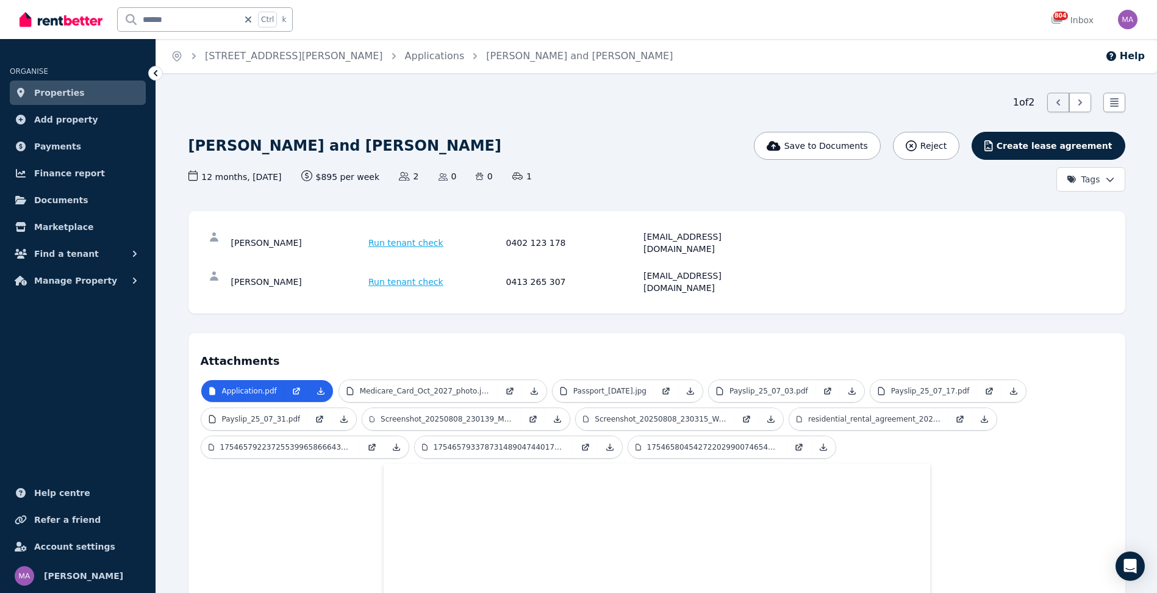
click at [249, 21] on icon at bounding box center [248, 19] width 6 height 6
click at [178, 26] on input "text" at bounding box center [186, 19] width 137 height 23
click at [179, 26] on input "text" at bounding box center [186, 19] width 137 height 23
type input "*****"
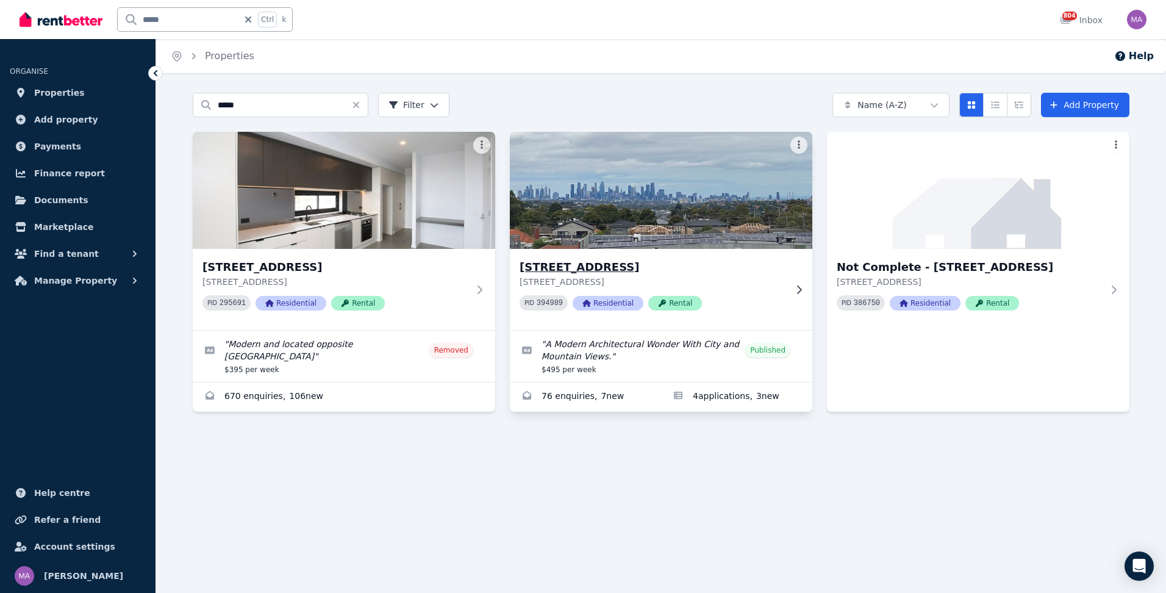
click at [798, 289] on icon at bounding box center [799, 290] width 12 height 10
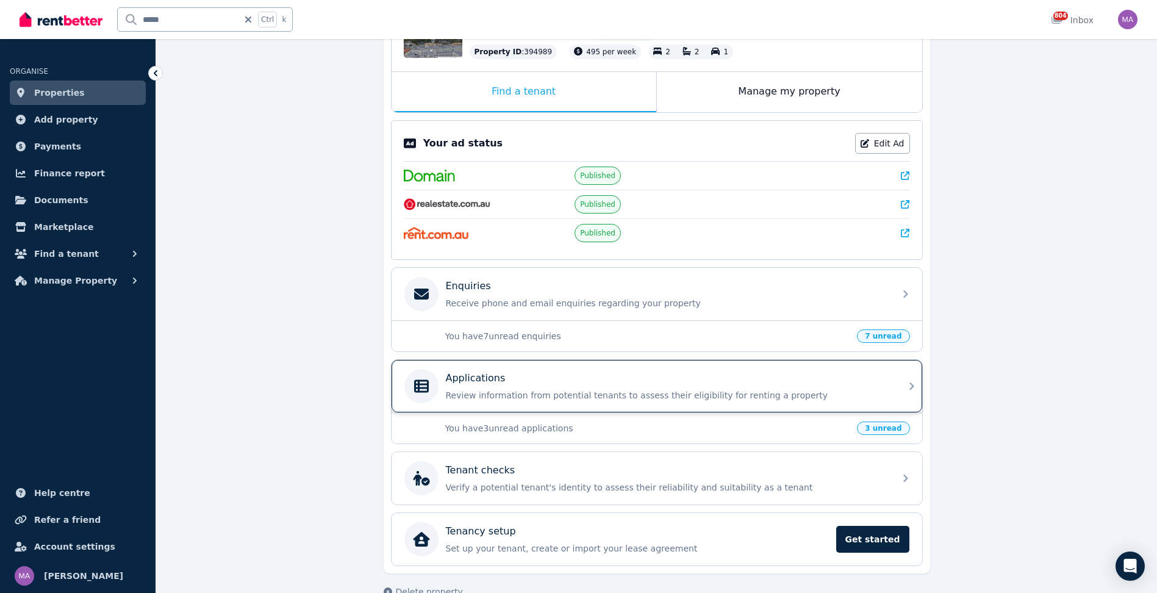
scroll to position [183, 0]
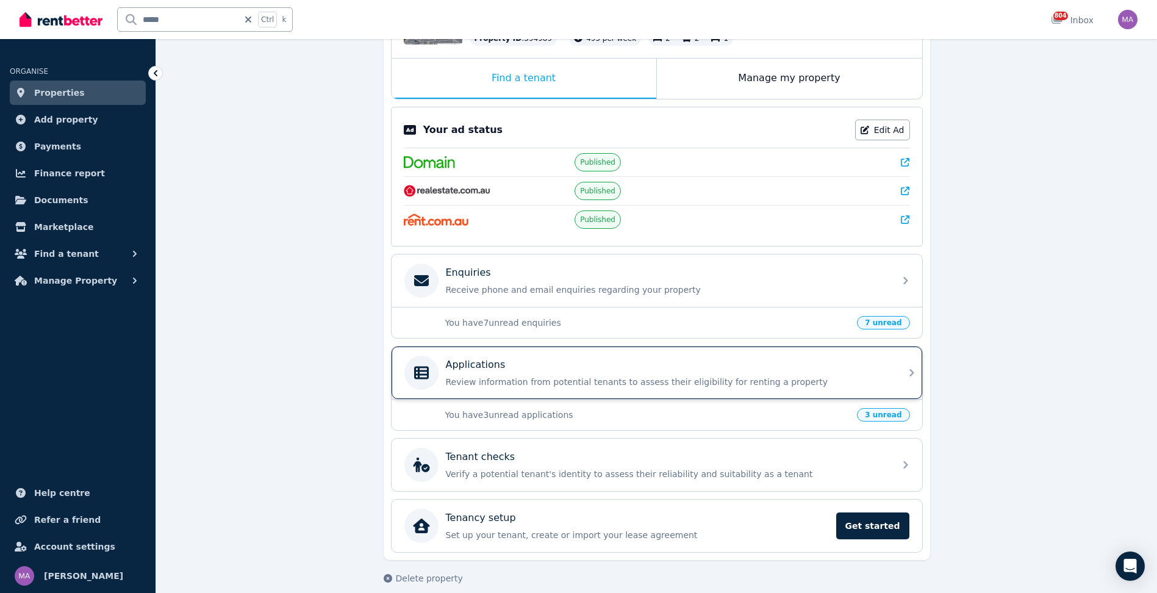
click at [904, 376] on icon at bounding box center [911, 372] width 15 height 15
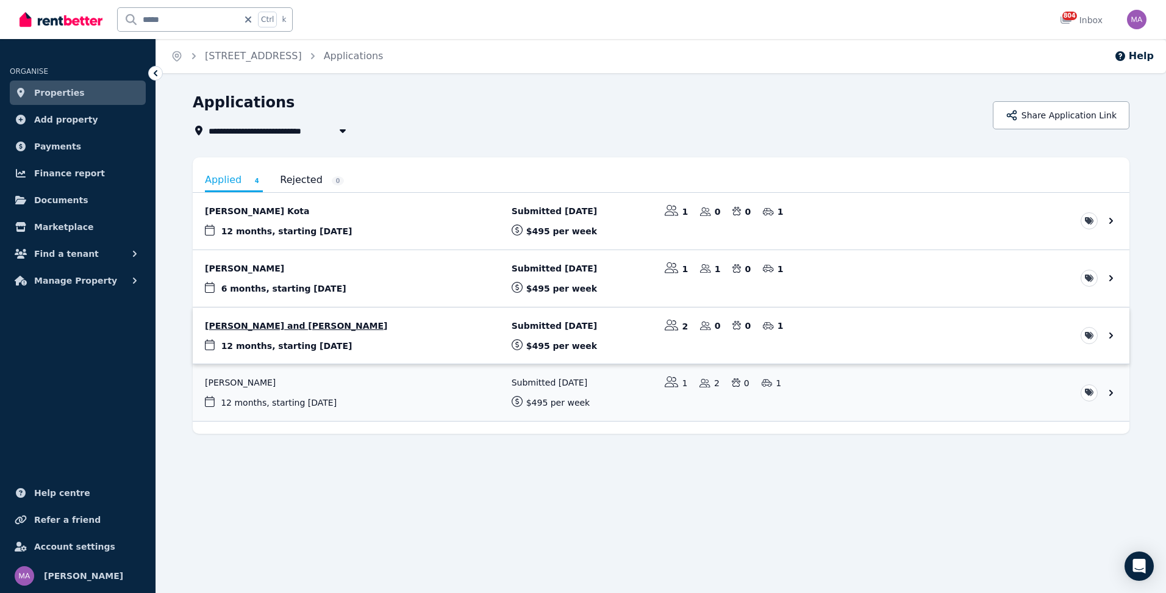
click at [288, 343] on link "View application: Sujan Roka and Janak Roka" at bounding box center [661, 335] width 937 height 57
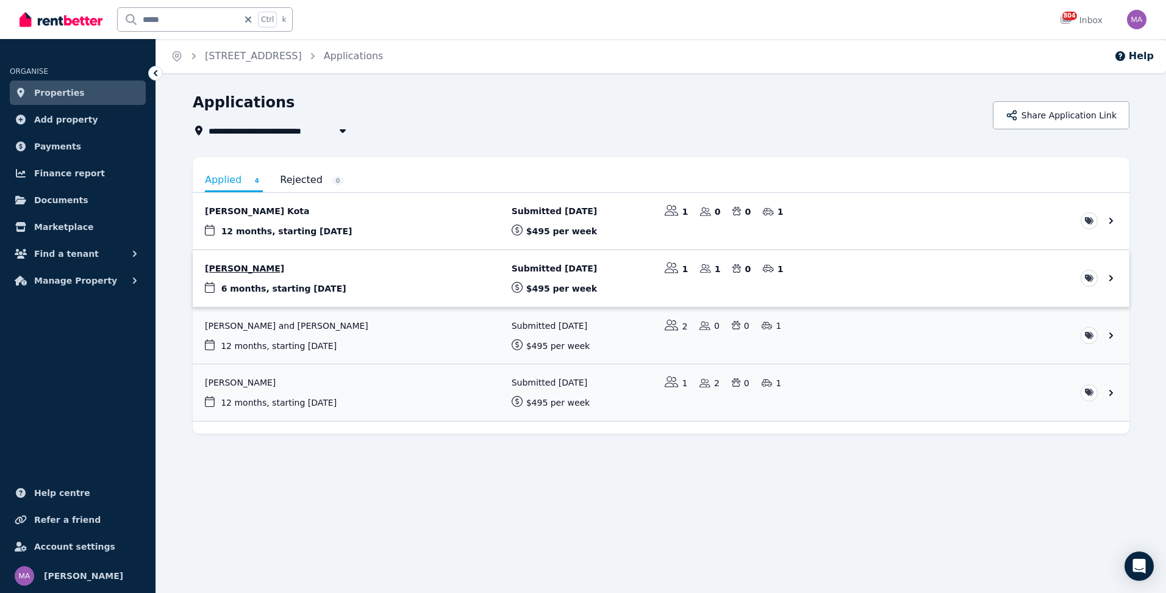
click at [313, 286] on link "View application: Parbati Shakya" at bounding box center [661, 278] width 937 height 57
click at [290, 230] on link "View application: Prashanth Kota" at bounding box center [661, 221] width 937 height 57
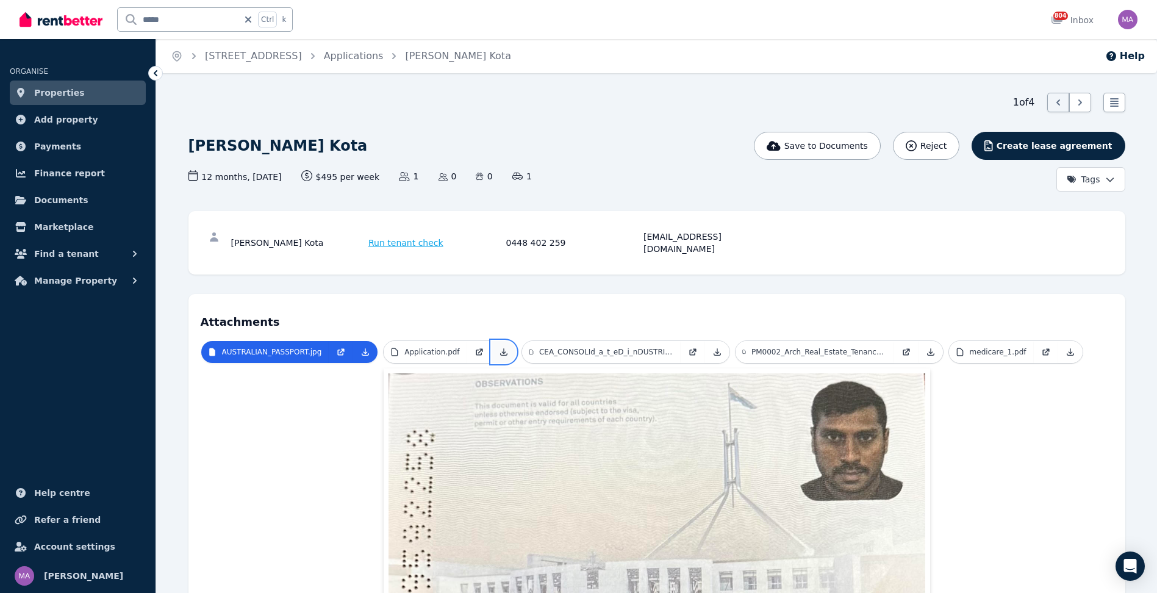
click at [499, 345] on link at bounding box center [503, 352] width 24 height 22
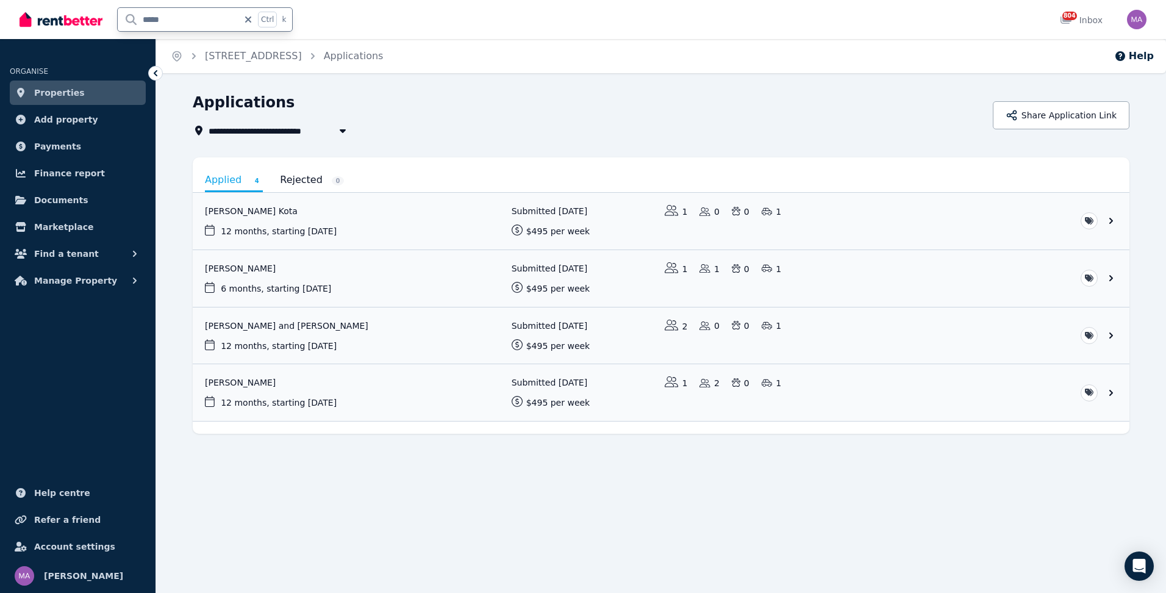
click at [175, 14] on input "*****" at bounding box center [178, 19] width 121 height 23
type input "*"
type input "*****"
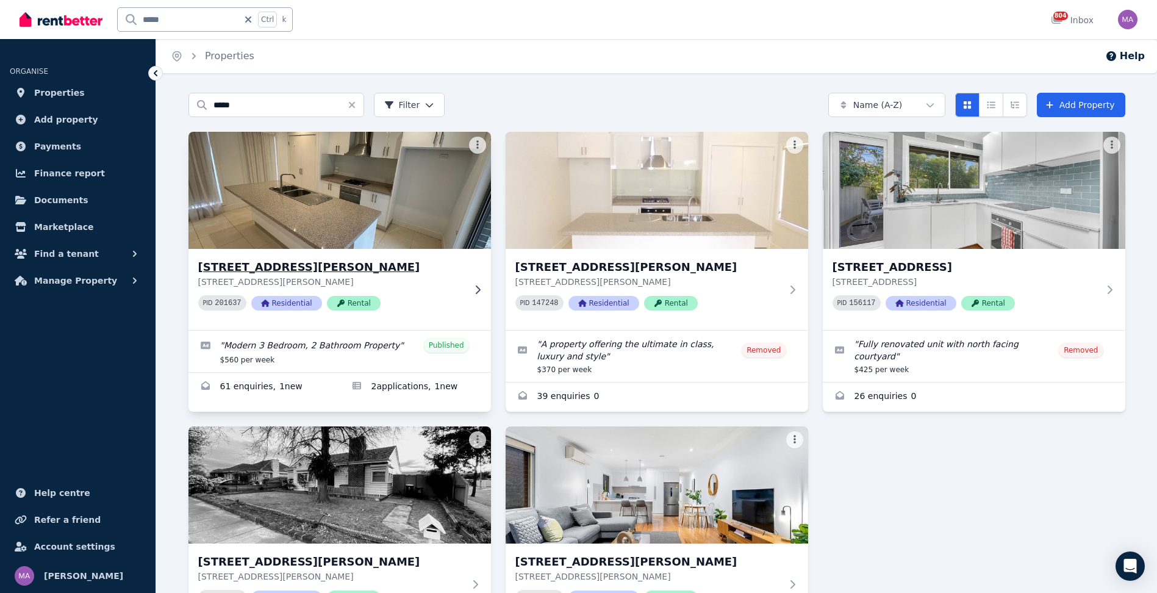
click at [388, 260] on h3 "[STREET_ADDRESS][PERSON_NAME]" at bounding box center [331, 267] width 266 height 17
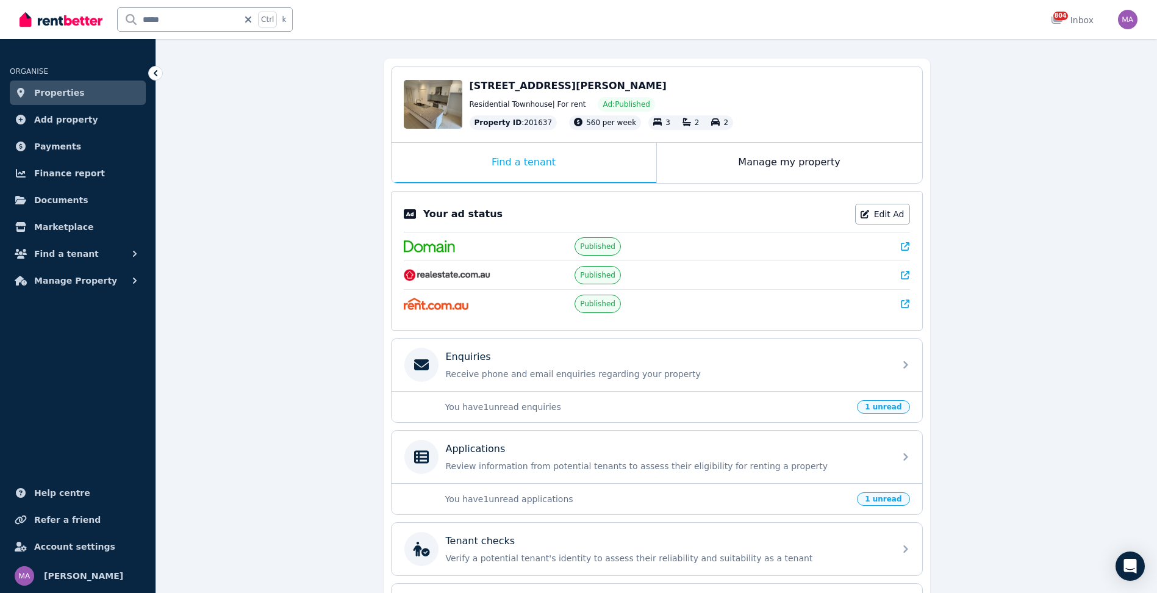
scroll to position [196, 0]
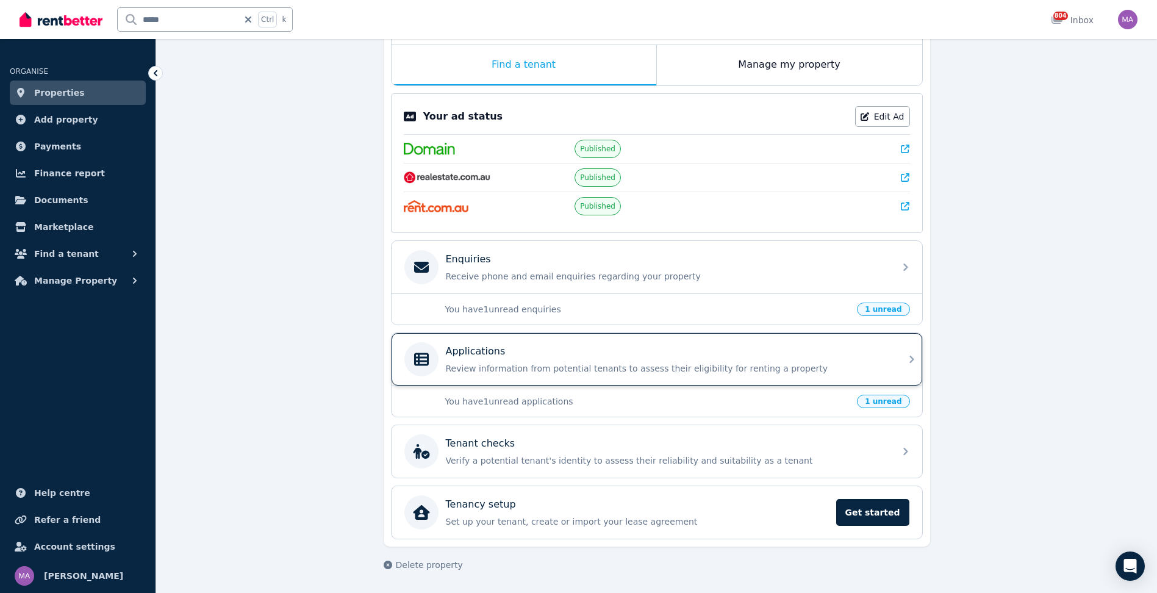
click at [907, 360] on icon at bounding box center [911, 359] width 15 height 15
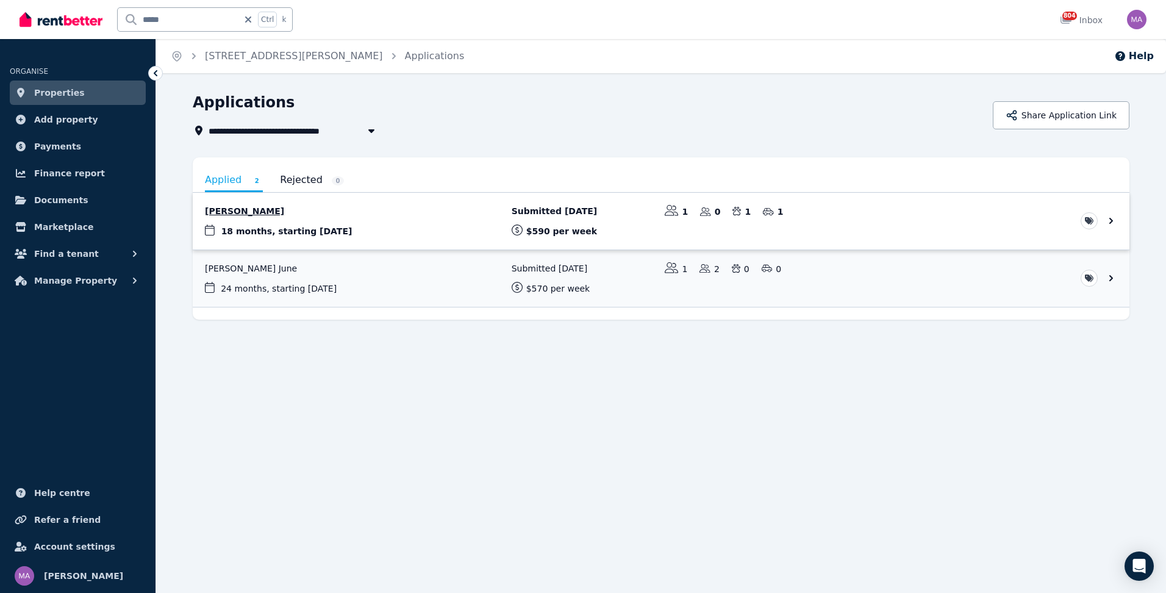
click at [287, 230] on link "View application: Yujia Liu" at bounding box center [661, 221] width 937 height 57
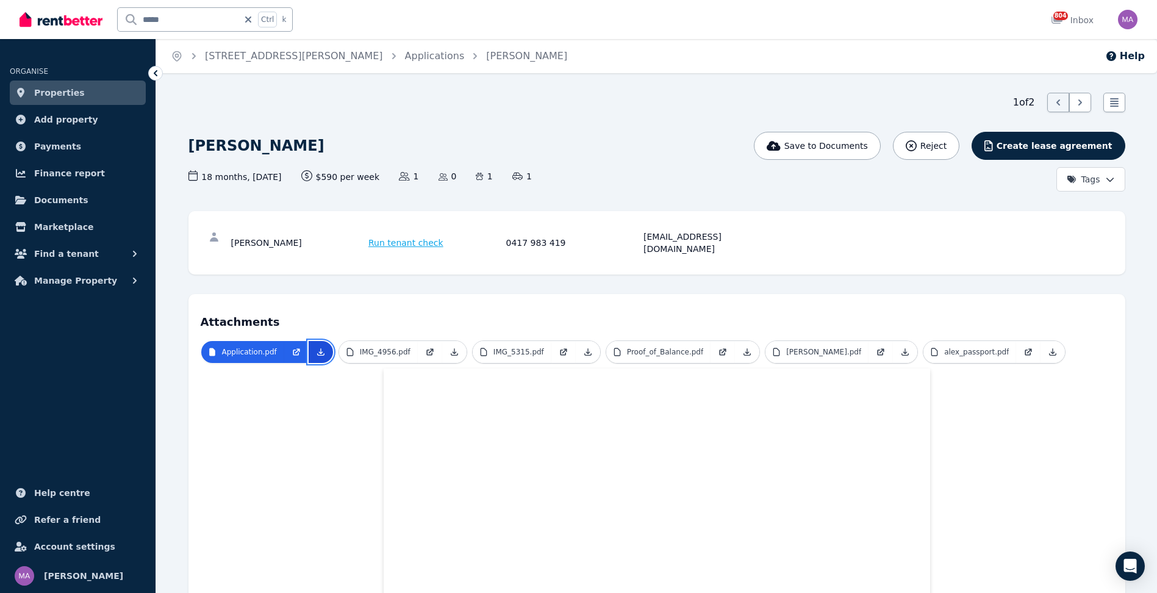
click at [316, 347] on icon at bounding box center [321, 352] width 10 height 10
